Goal: Task Accomplishment & Management: Manage account settings

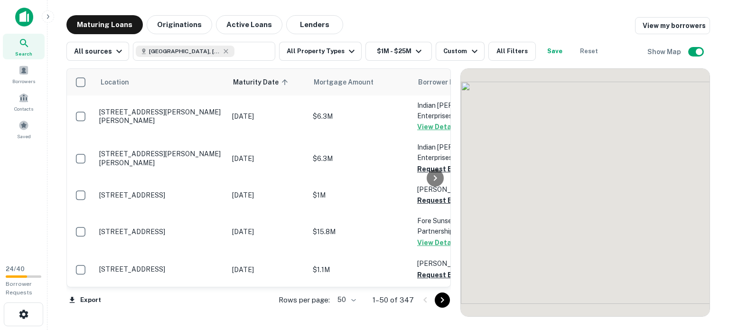
scroll to position [2323, 0]
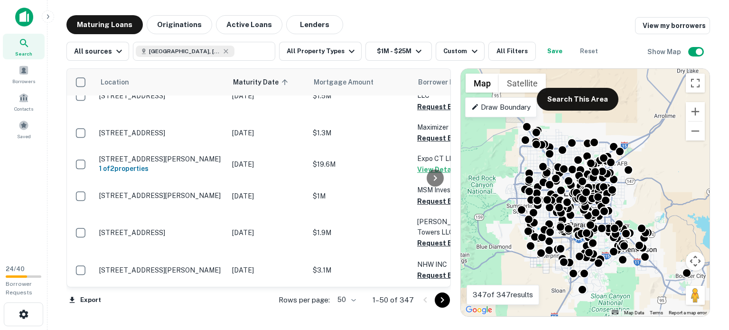
click at [441, 302] on icon "Go to next page" at bounding box center [442, 300] width 3 height 6
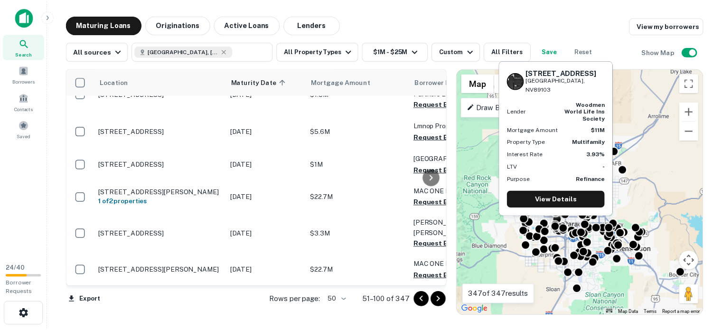
scroll to position [2465, 0]
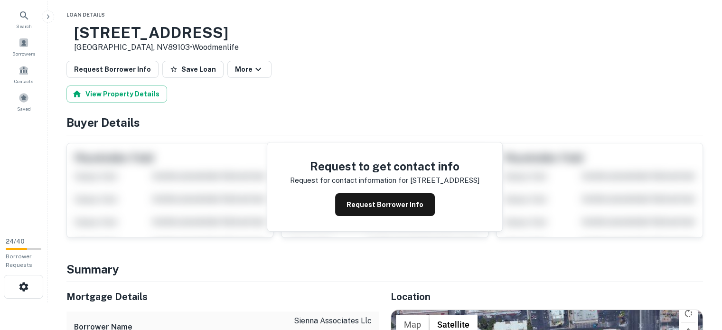
scroll to position [47, 0]
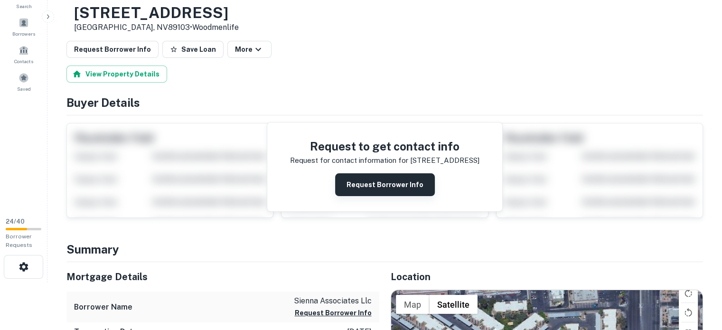
click at [383, 196] on button "Request Borrower Info" at bounding box center [385, 184] width 100 height 23
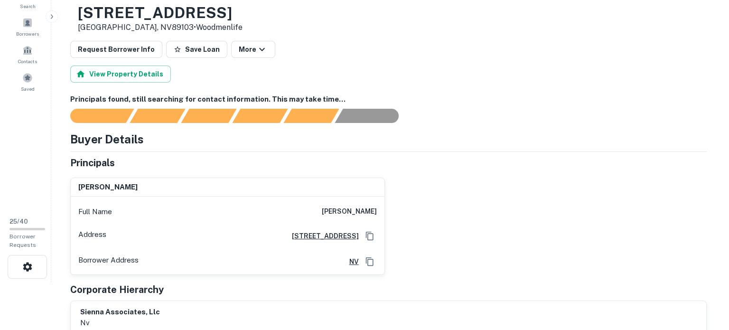
scroll to position [0, 0]
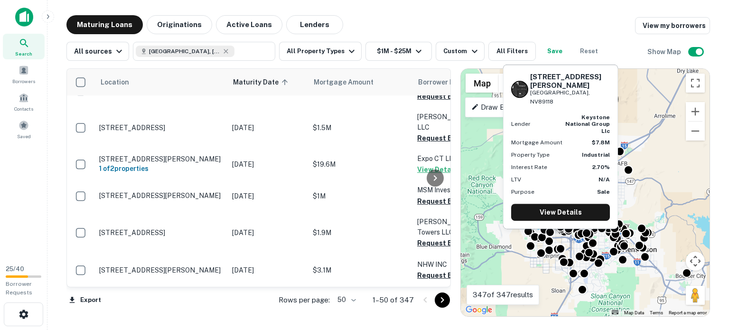
scroll to position [2323, 0]
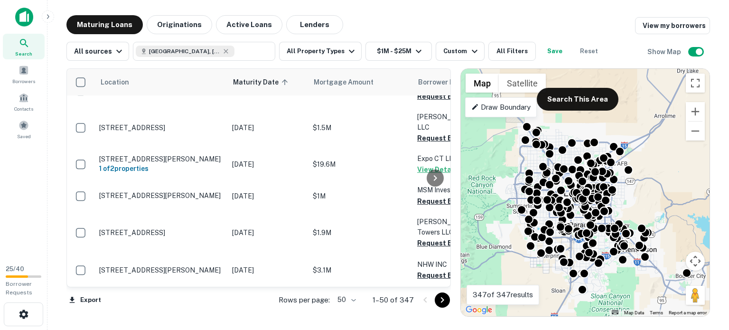
click at [440, 300] on icon "Go to next page" at bounding box center [442, 299] width 11 height 11
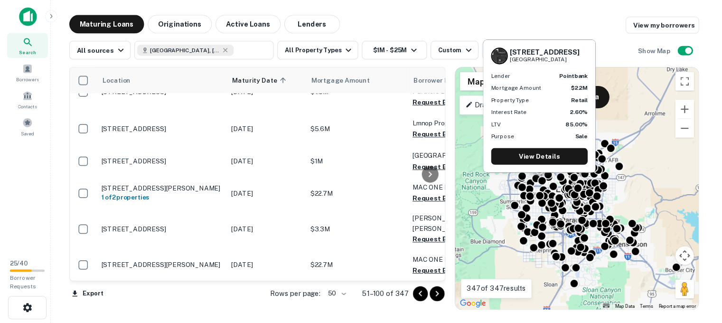
scroll to position [2703, 0]
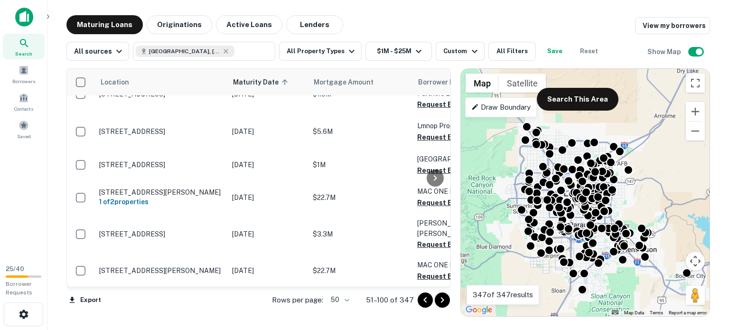
click at [20, 12] on img at bounding box center [24, 17] width 18 height 19
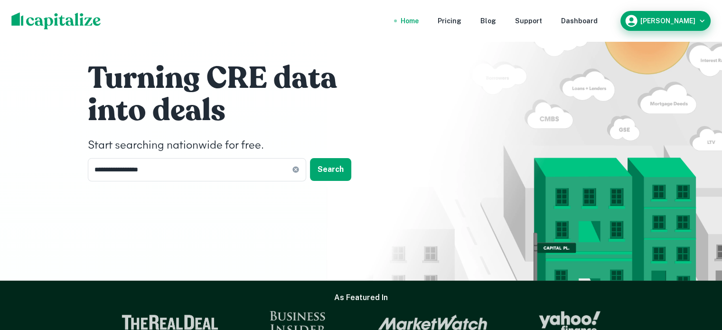
click at [690, 14] on button "[PERSON_NAME]" at bounding box center [665, 21] width 90 height 20
